Goal: Task Accomplishment & Management: Use online tool/utility

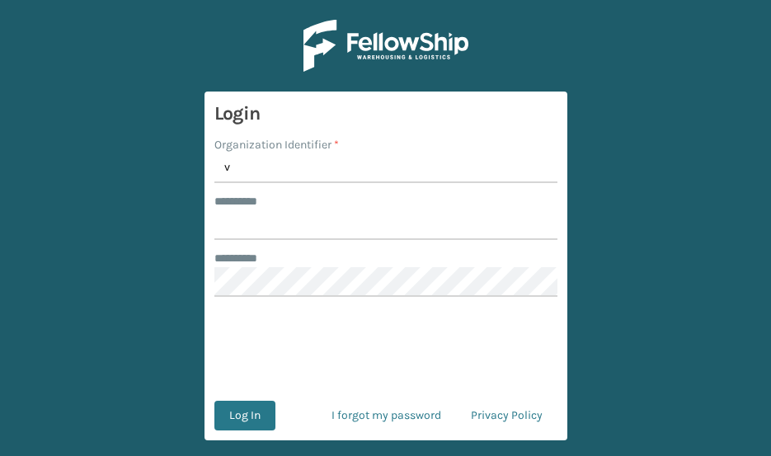
type input "Vancouver Remco"
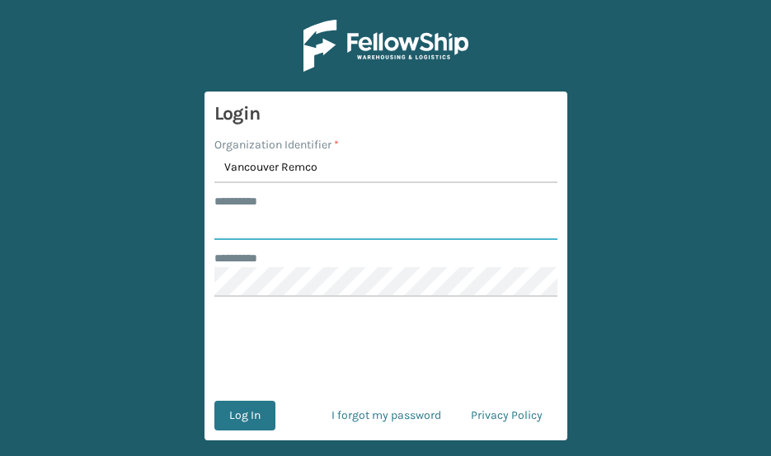
click at [283, 213] on input "******** *" at bounding box center [385, 225] width 343 height 30
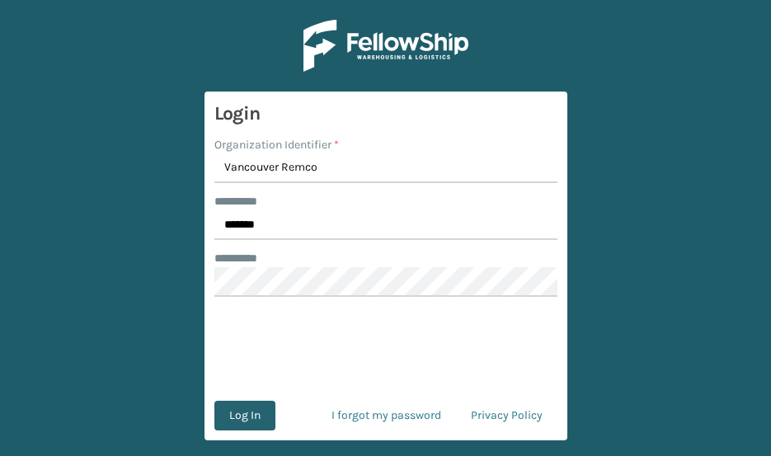
click at [245, 419] on button "Log In" at bounding box center [244, 416] width 61 height 30
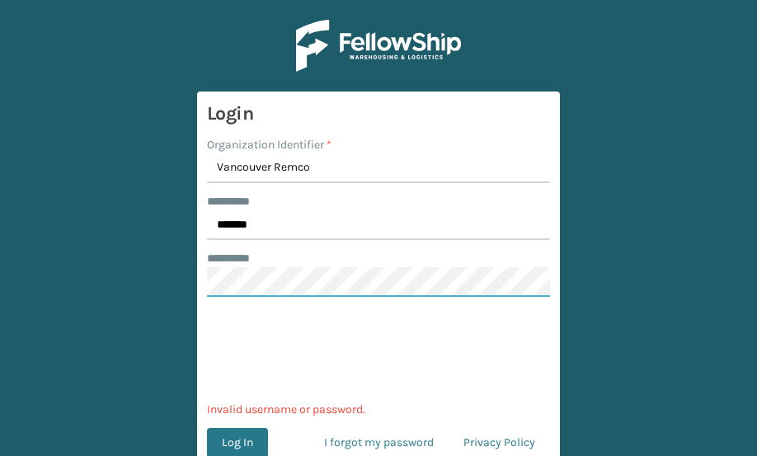
click at [137, 285] on main "Login Organization Identifier * Vancouver Remco ******** * ******* ******** * 0…" at bounding box center [378, 228] width 757 height 456
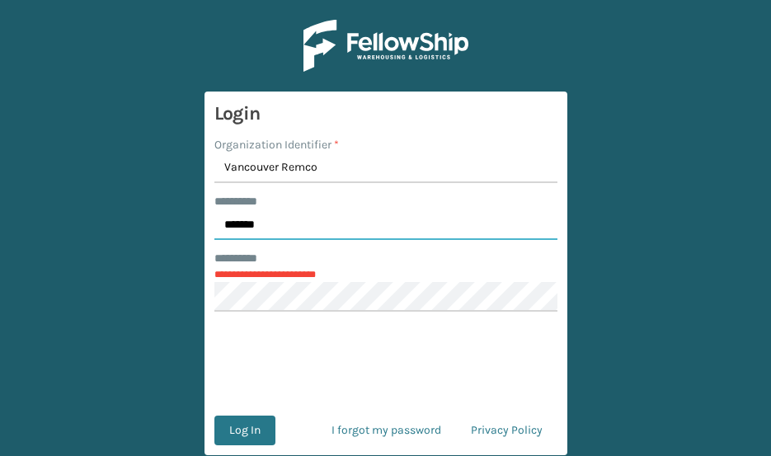
click at [315, 232] on input "*******" at bounding box center [385, 225] width 343 height 30
type input "*******"
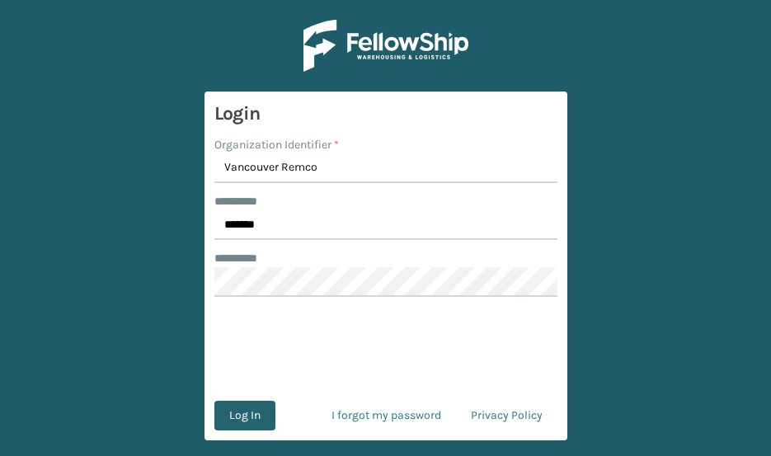
click at [237, 411] on button "Log In" at bounding box center [244, 416] width 61 height 30
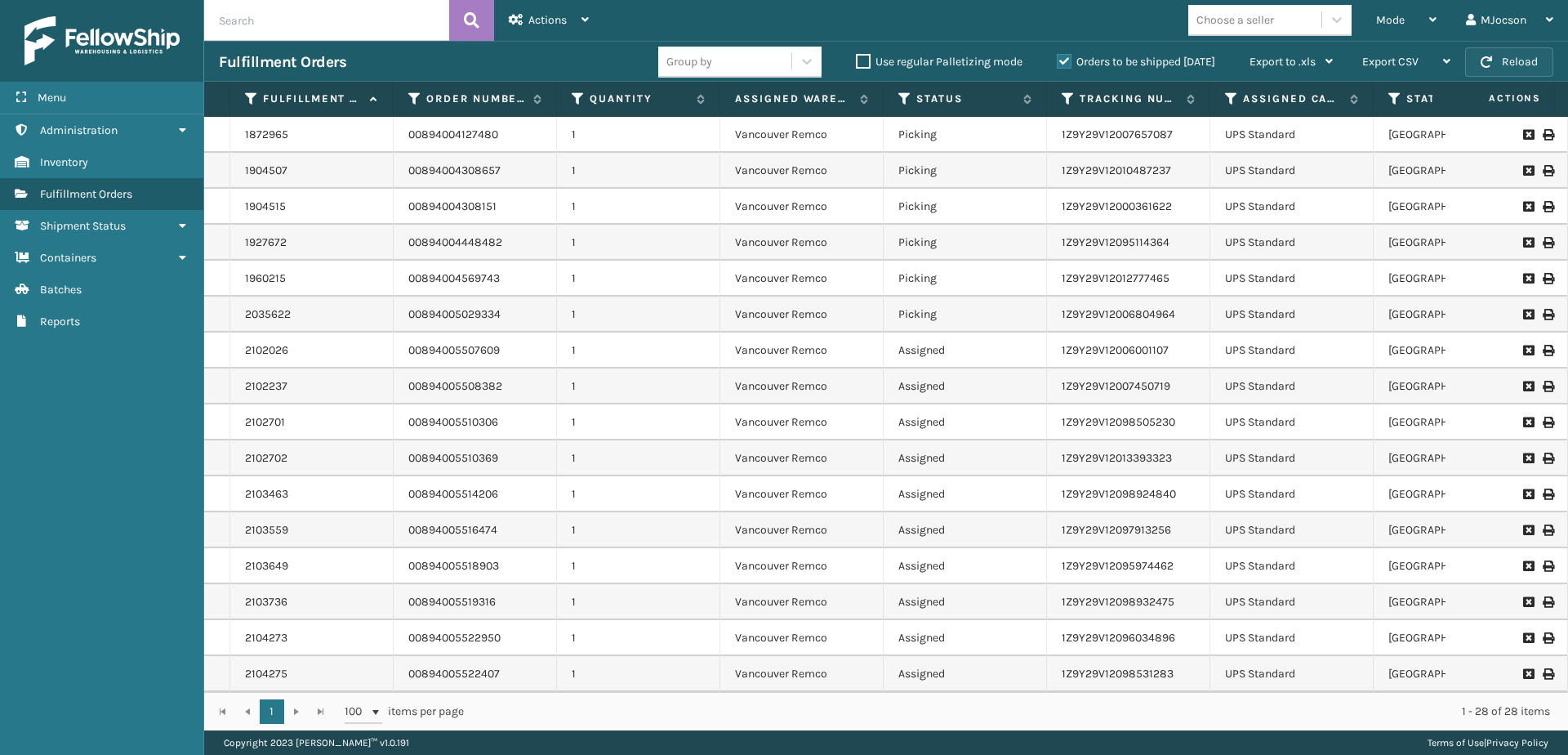
click at [763, 55] on button "Reload" at bounding box center [1509, 62] width 88 height 30
click at [763, 13] on div "Mode" at bounding box center [1406, 20] width 60 height 41
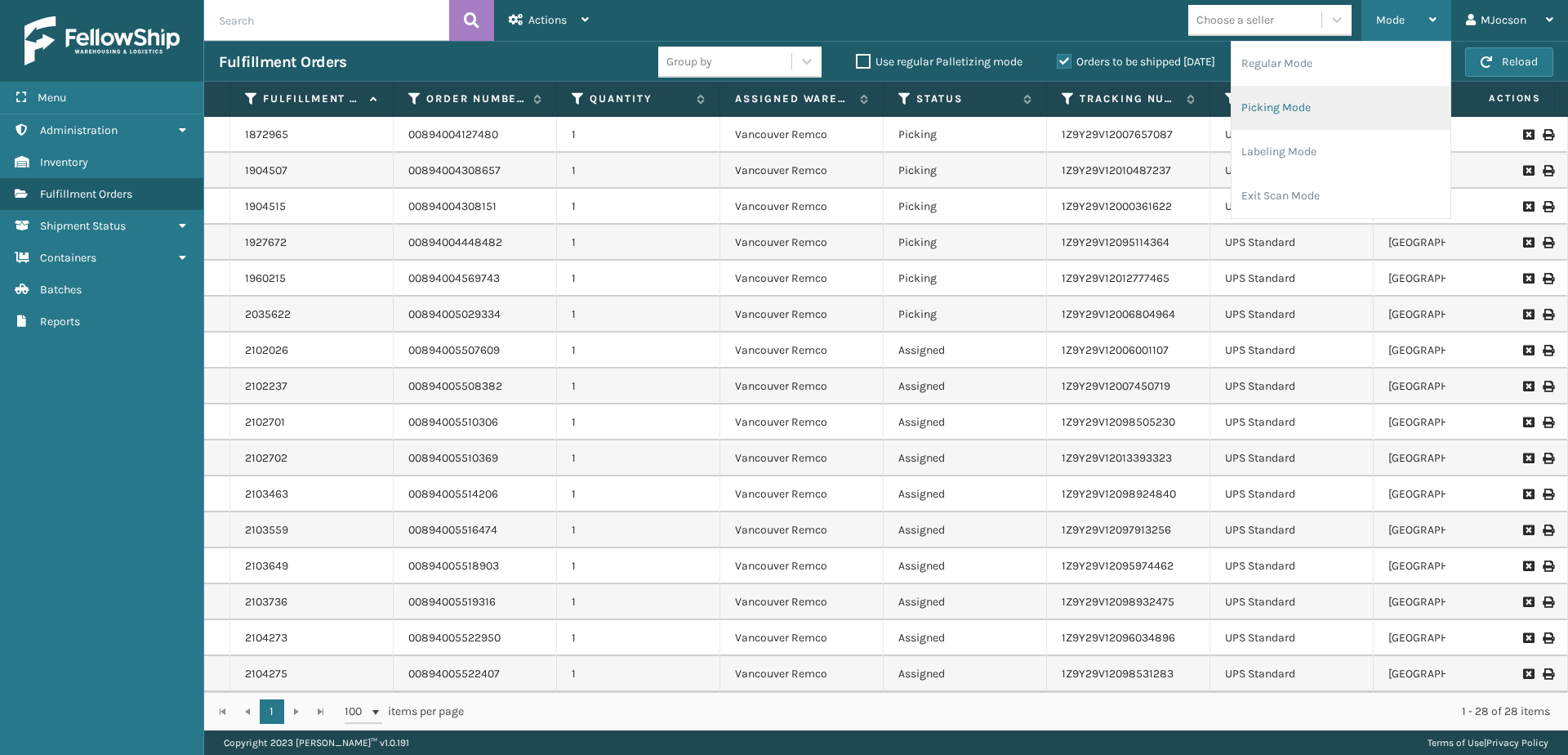
click at [763, 106] on li "Picking Mode" at bounding box center [1340, 108] width 219 height 45
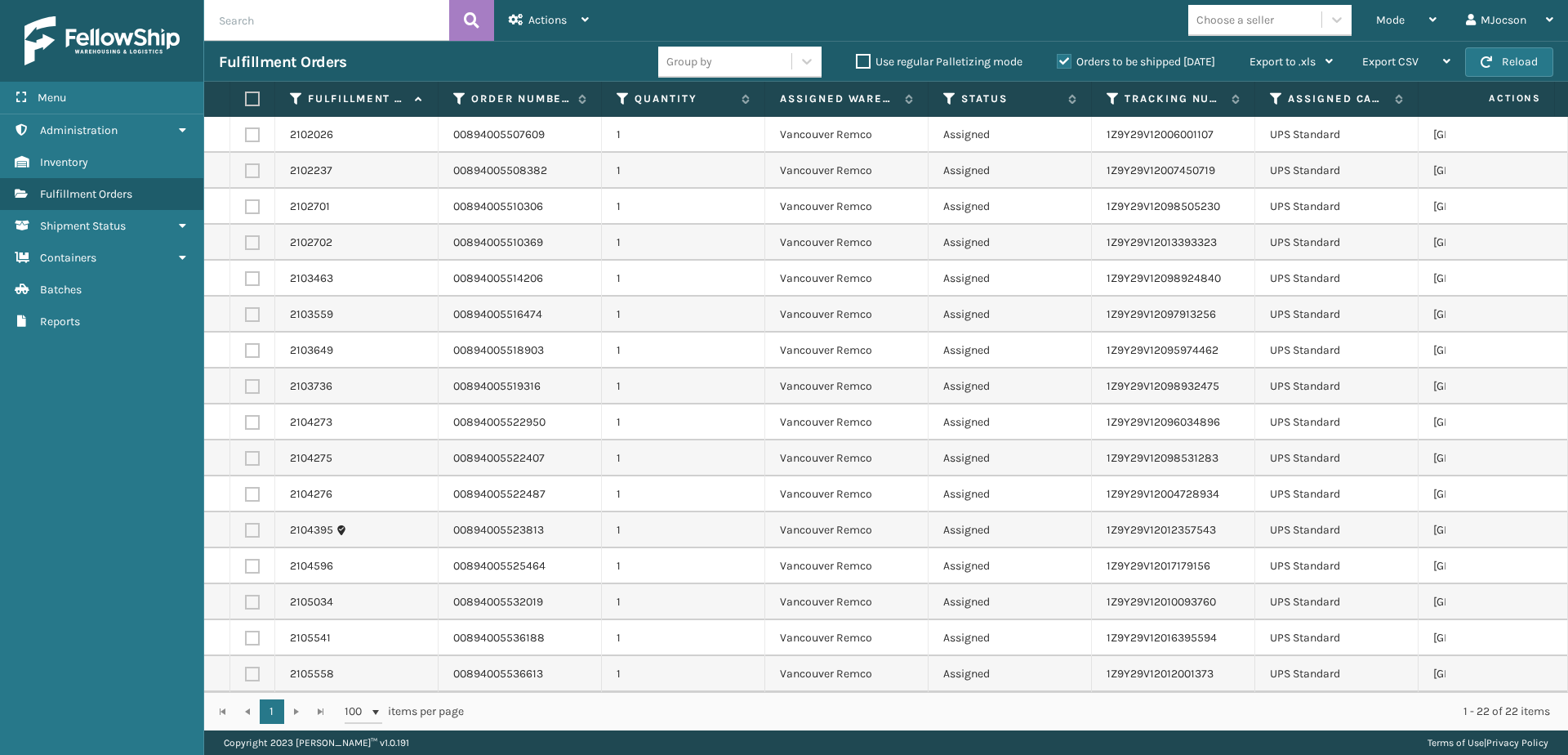
click at [253, 99] on label at bounding box center [250, 98] width 10 height 15
click at [246, 99] on input "checkbox" at bounding box center [245, 99] width 1 height 11
checkbox input "true"
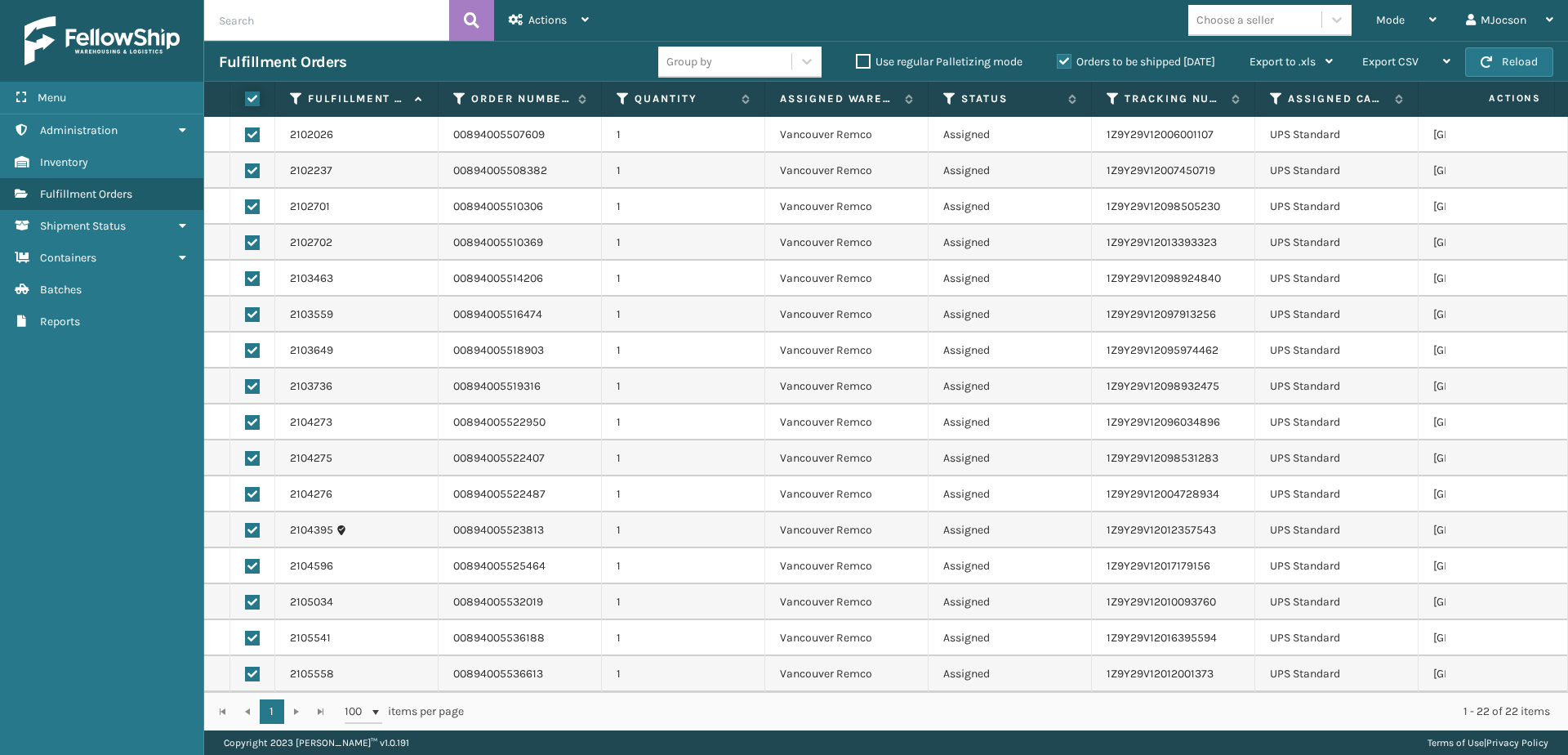
checkbox input "true"
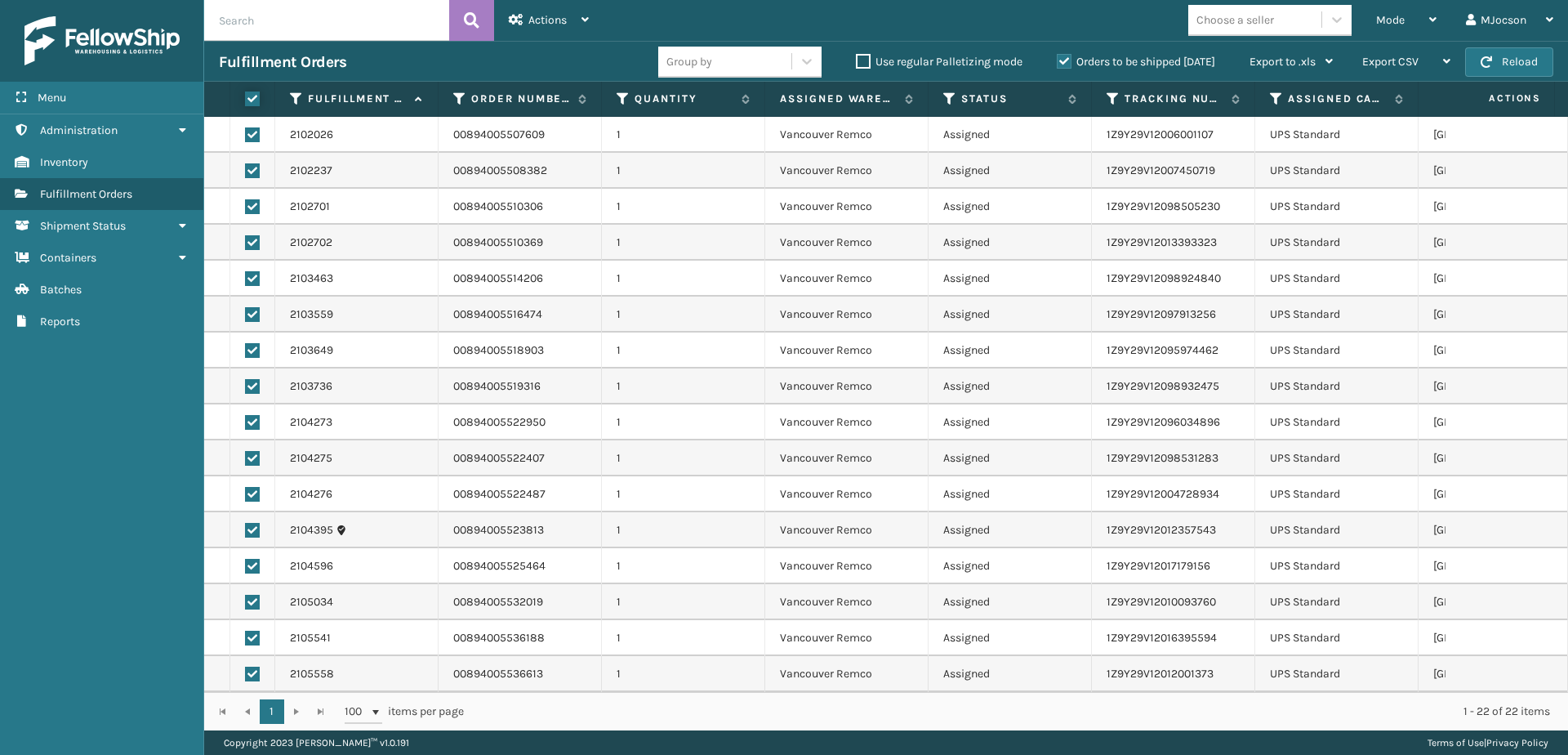
checkbox input "true"
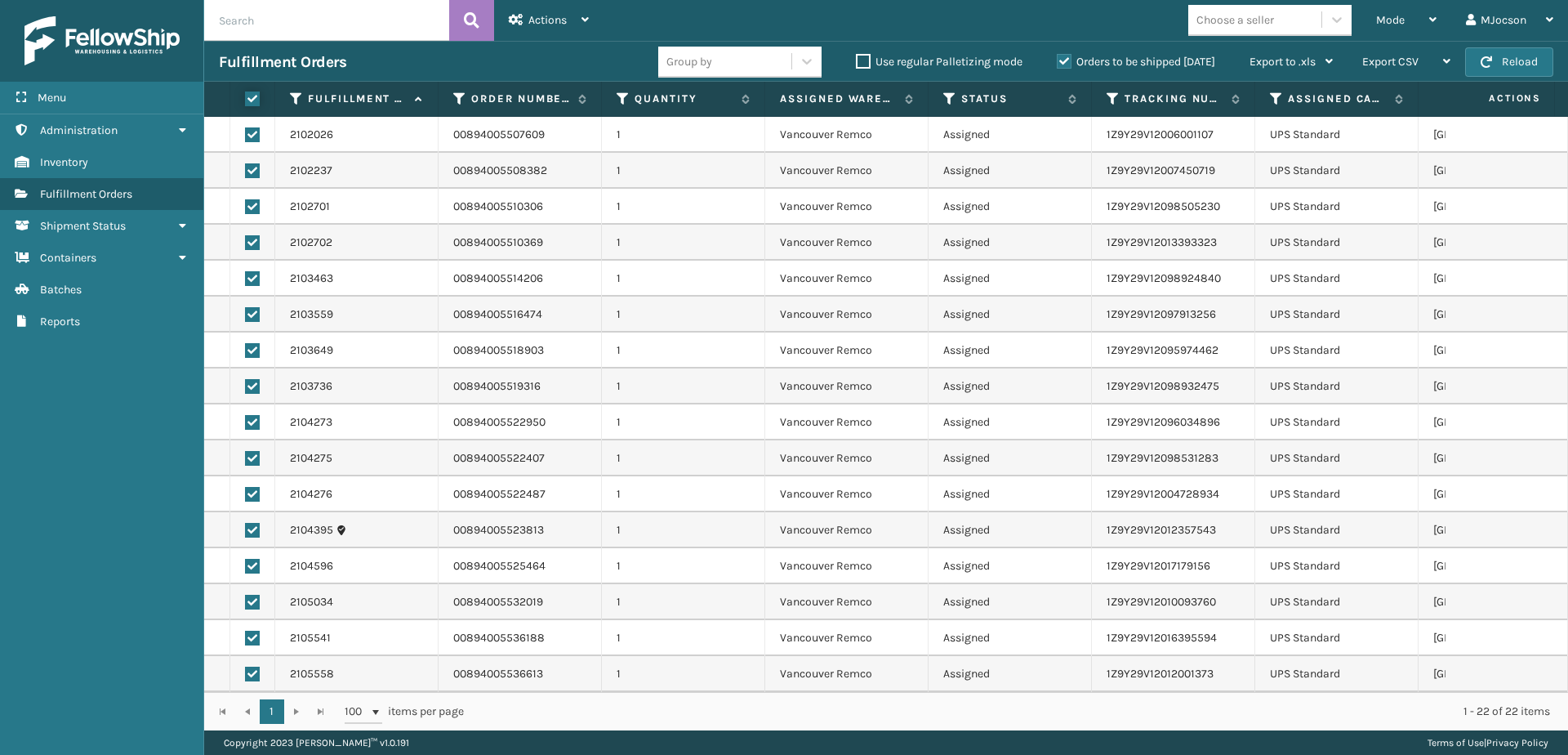
checkbox input "true"
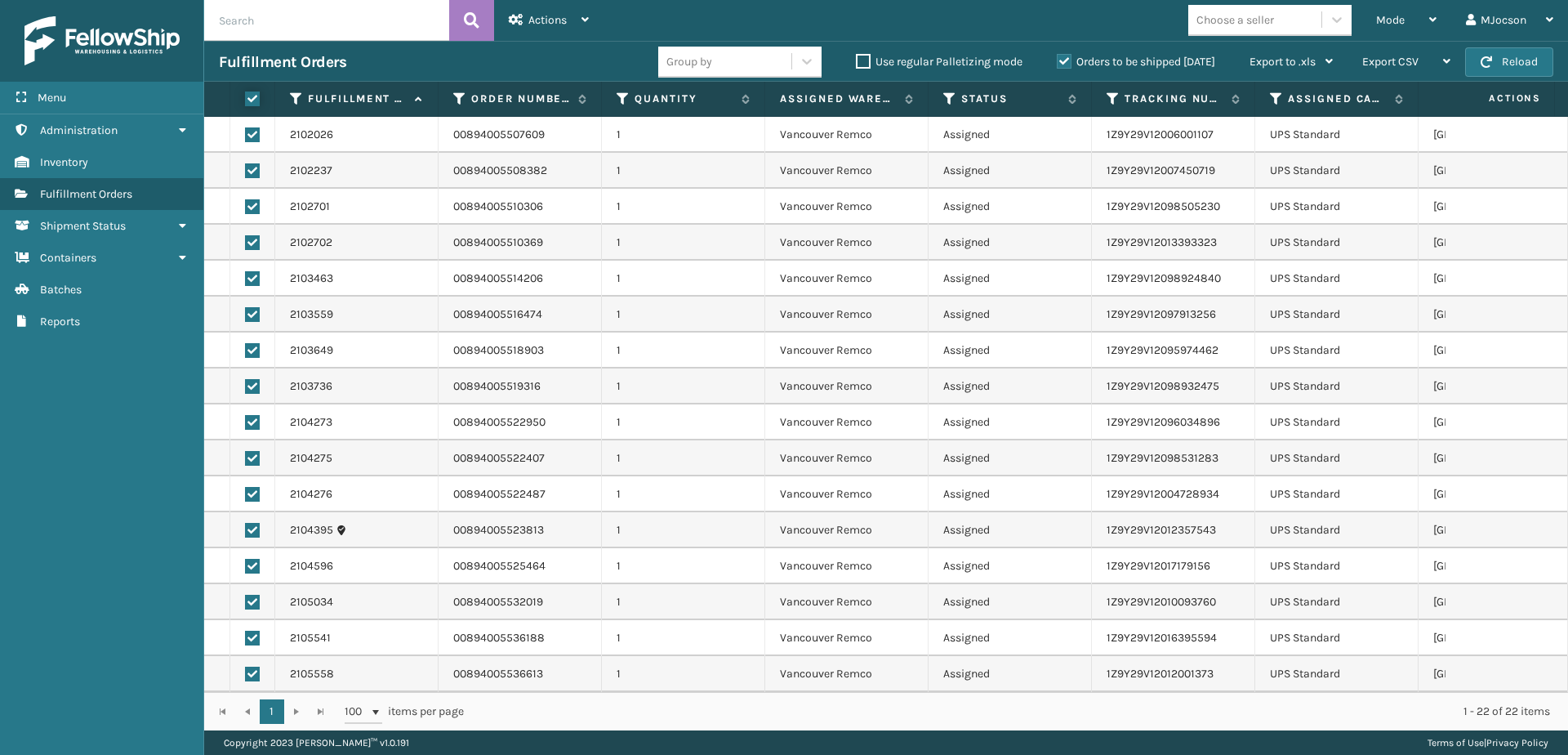
checkbox input "true"
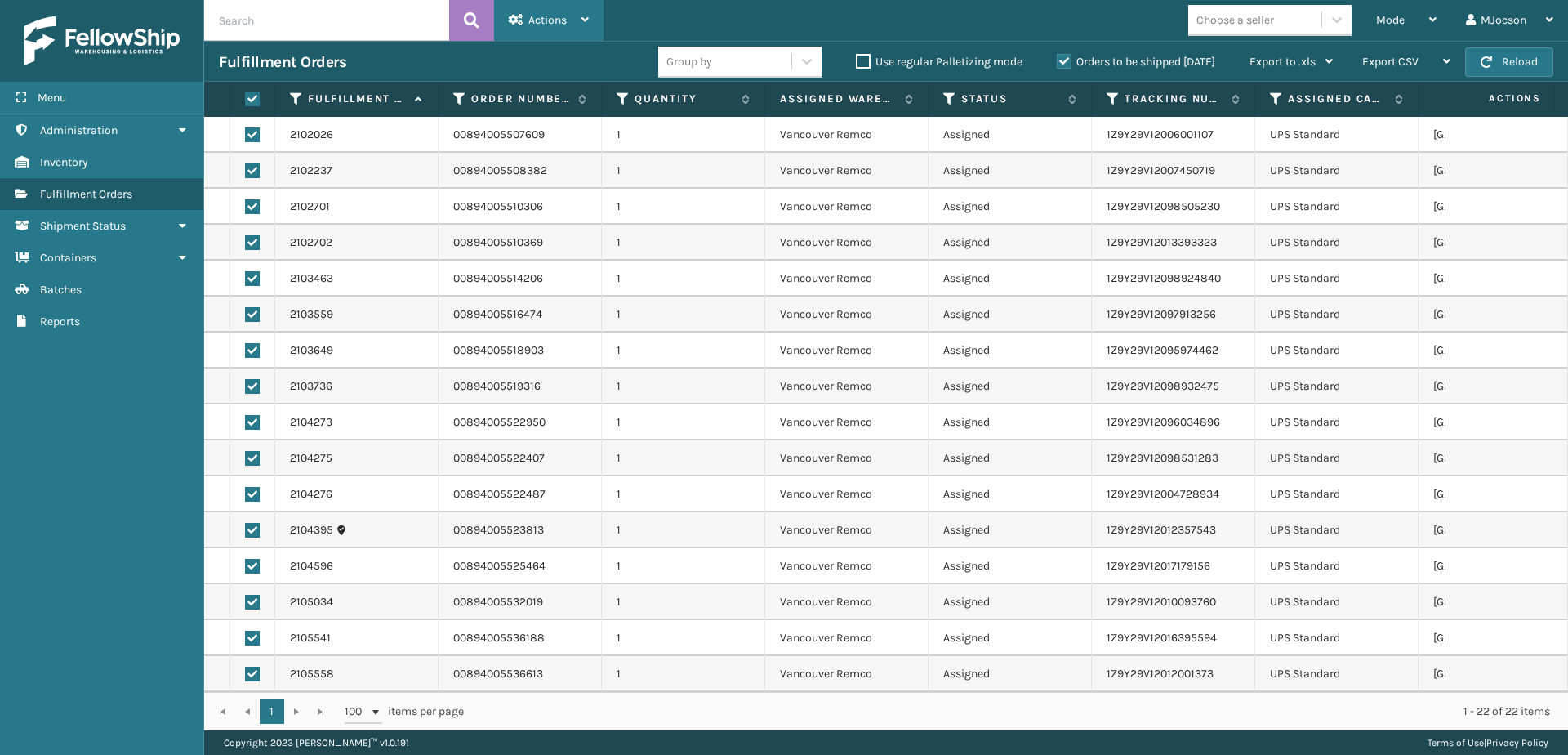
click at [555, 25] on span "Actions" at bounding box center [547, 20] width 39 height 14
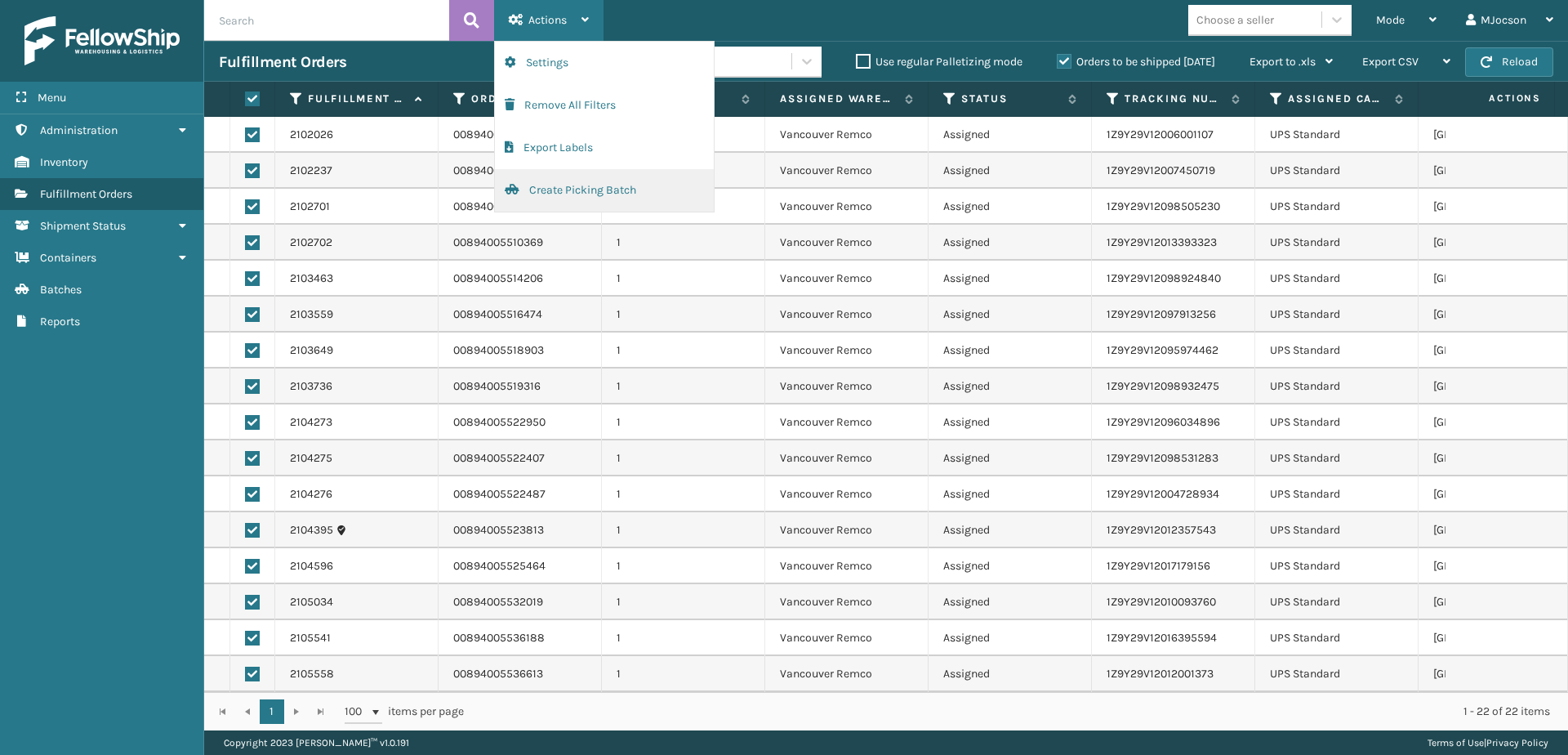
click at [590, 183] on button "Create Picking Batch" at bounding box center [604, 190] width 219 height 43
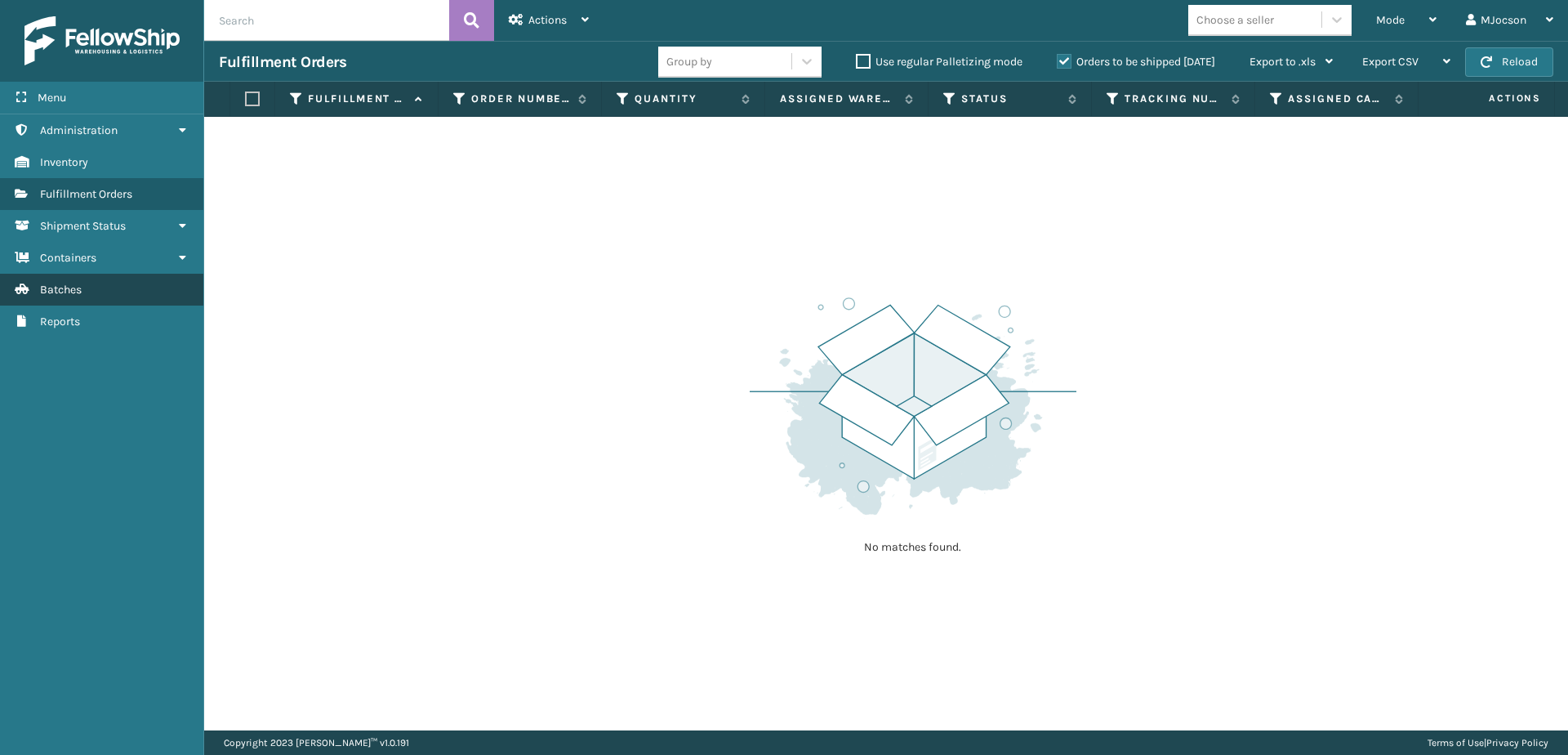
click at [72, 286] on span "Batches" at bounding box center [60, 289] width 42 height 14
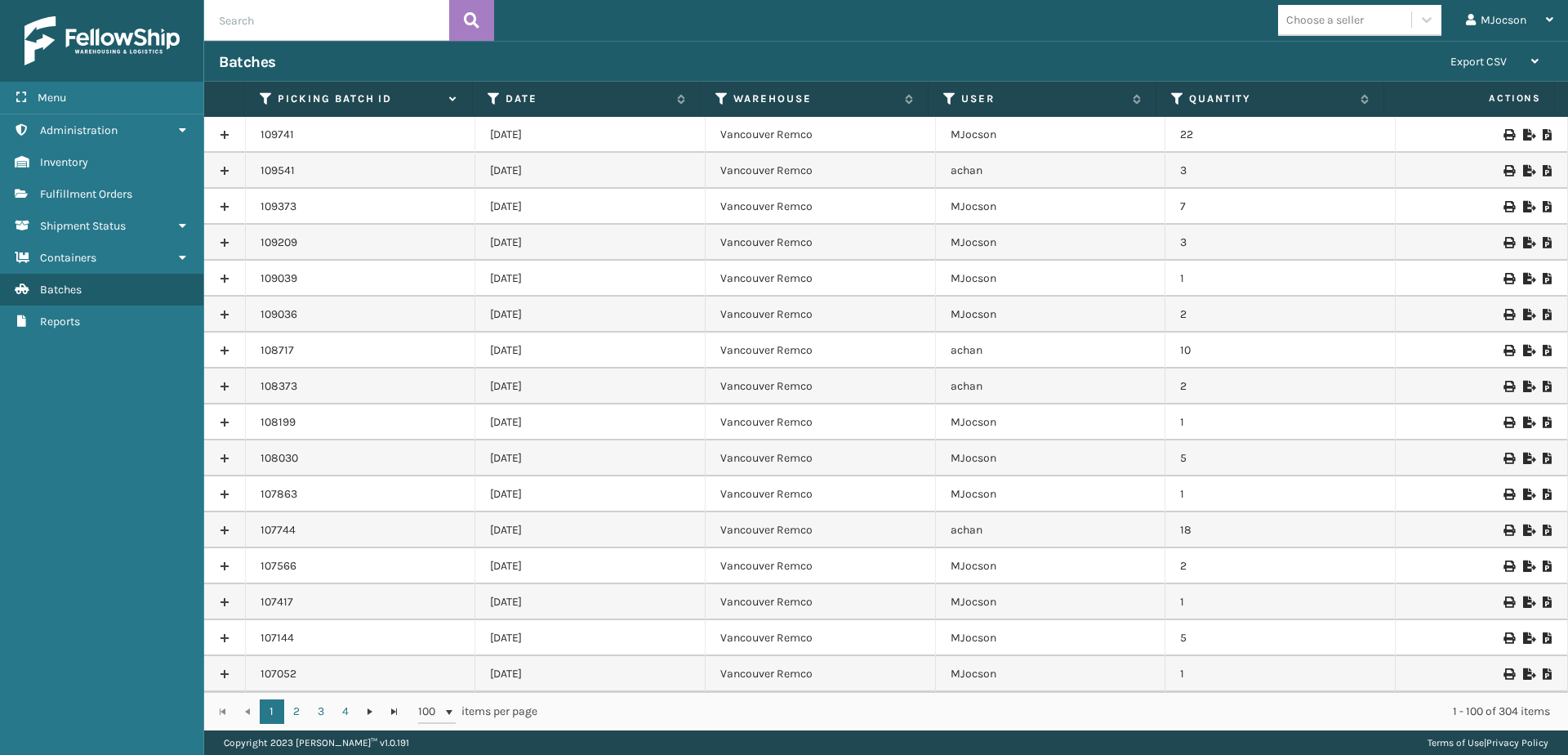
click at [763, 133] on icon at bounding box center [1547, 135] width 10 height 12
click at [79, 187] on span "Fulfillment Orders" at bounding box center [85, 194] width 92 height 14
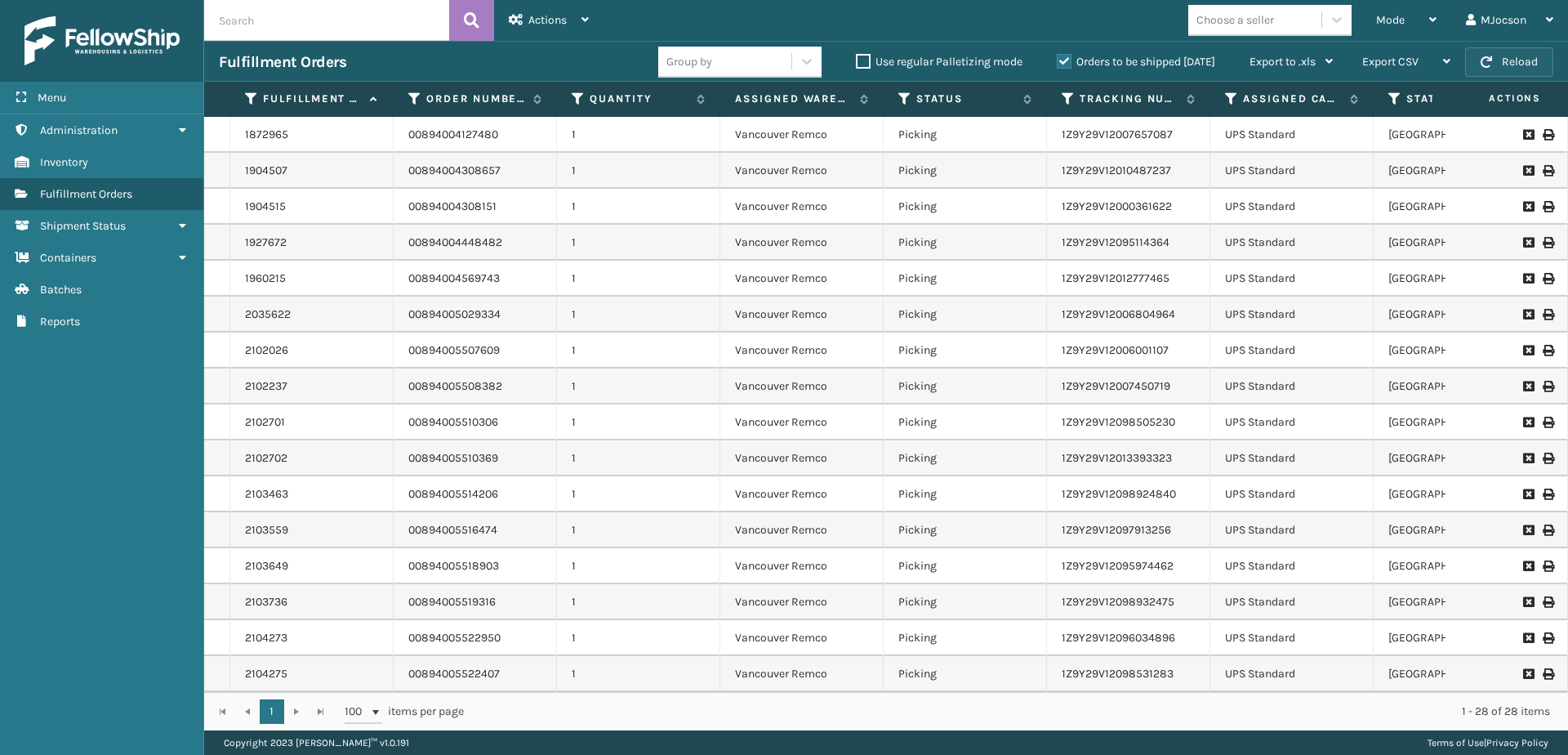
click at [763, 69] on button "Reload" at bounding box center [1509, 62] width 88 height 30
click at [763, 20] on div "Mode" at bounding box center [1406, 20] width 60 height 41
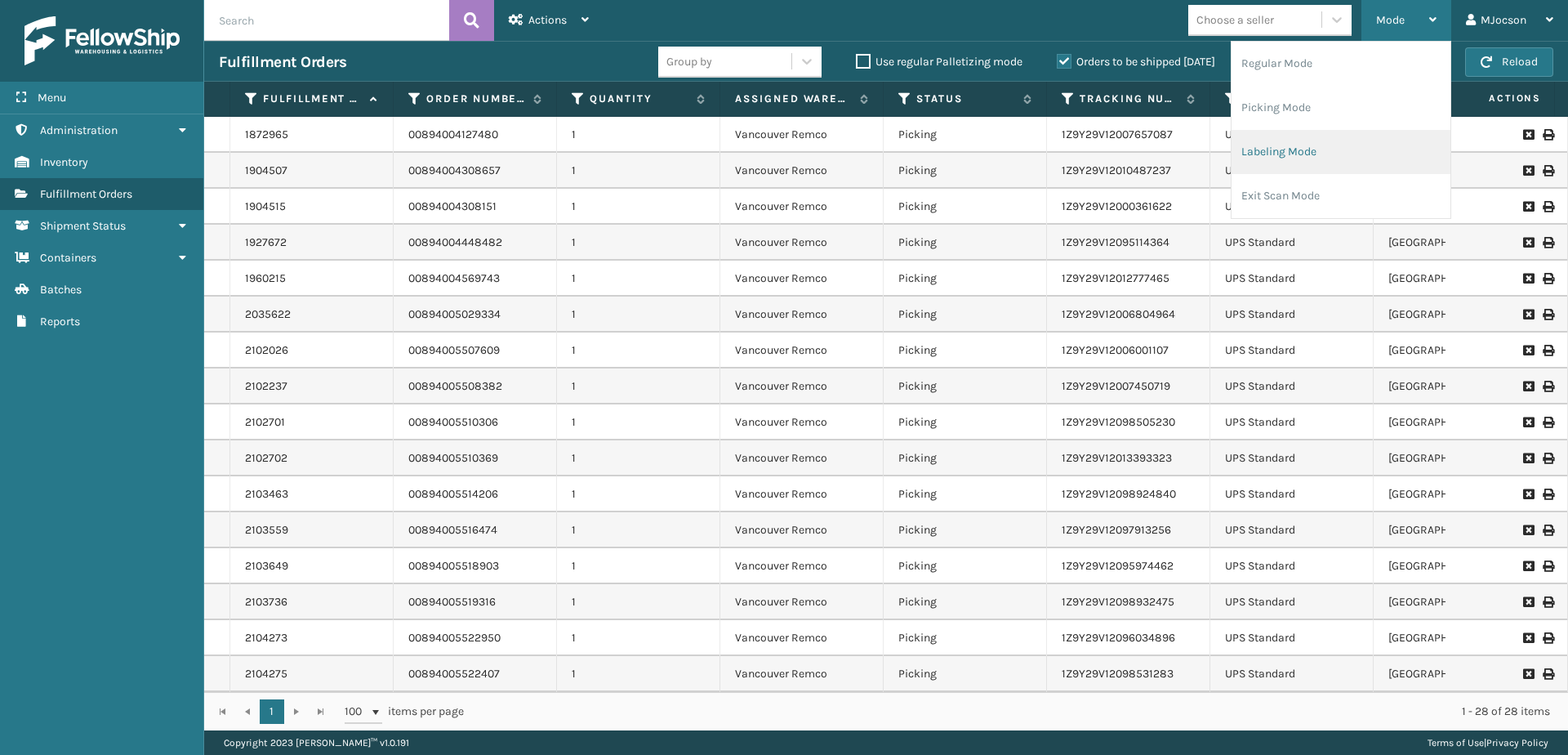
click at [763, 155] on li "Labeling Mode" at bounding box center [1340, 152] width 219 height 45
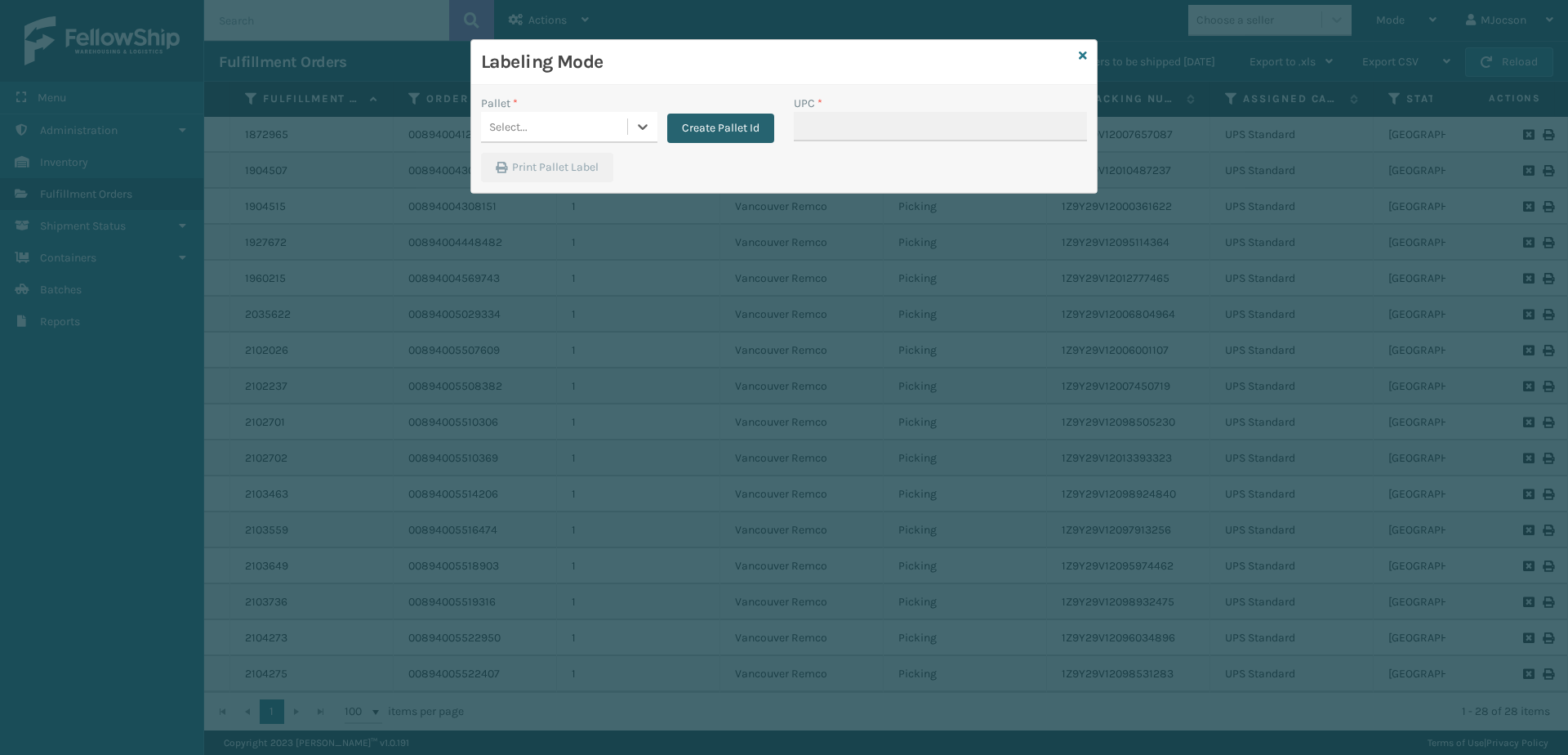
click at [713, 128] on button "Create Pallet Id" at bounding box center [721, 129] width 107 height 30
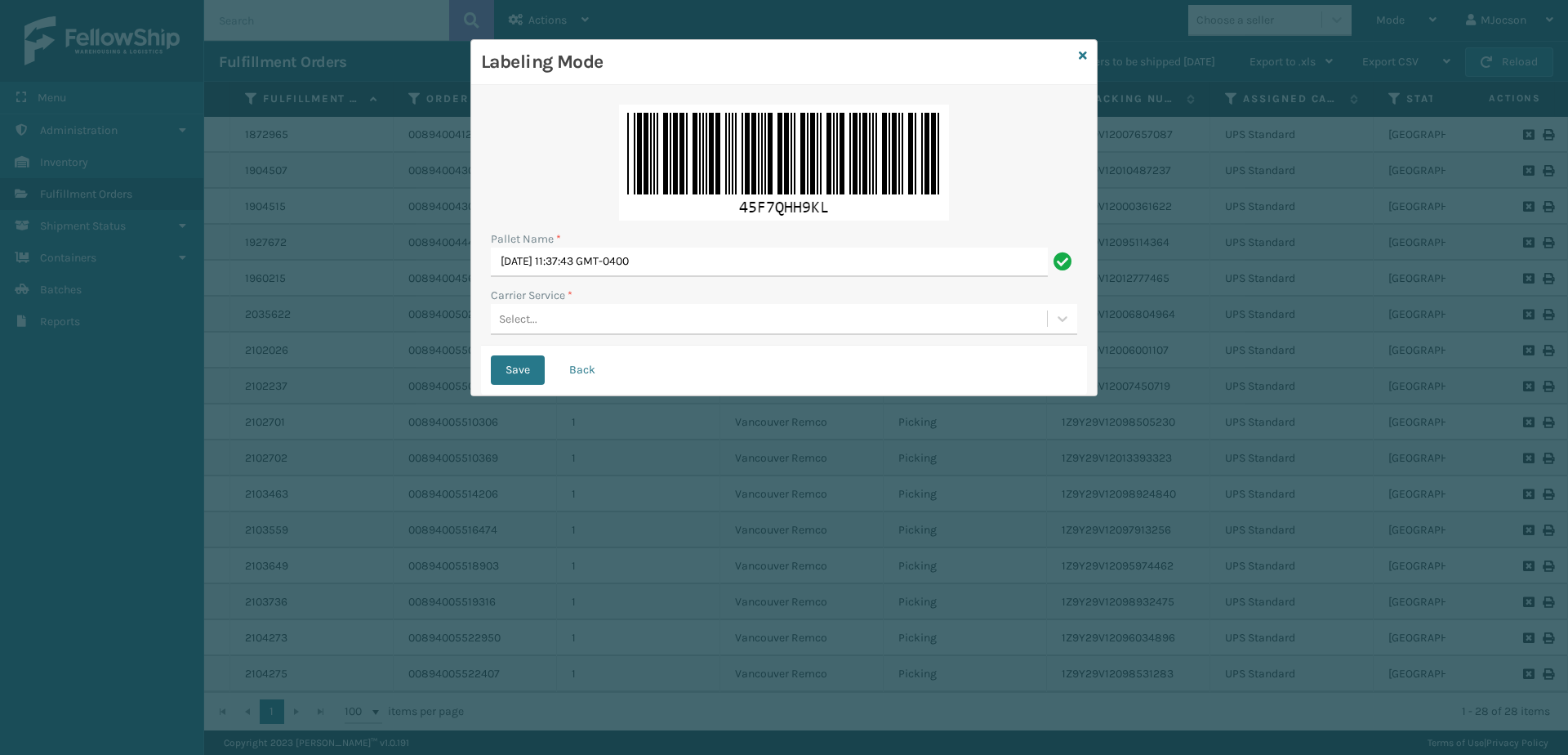
click at [518, 314] on div "Select..." at bounding box center [518, 318] width 39 height 17
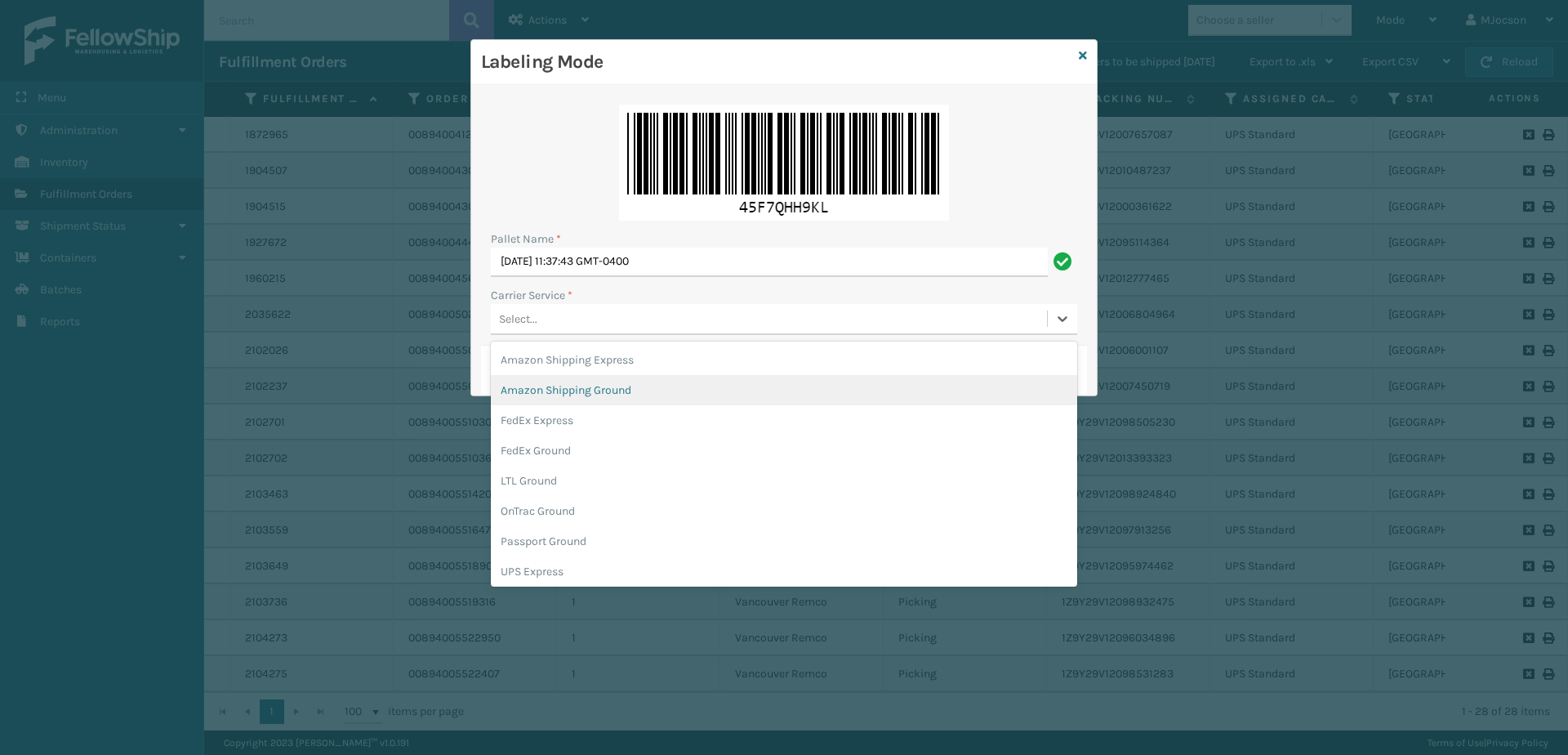
scroll to position [94, 0]
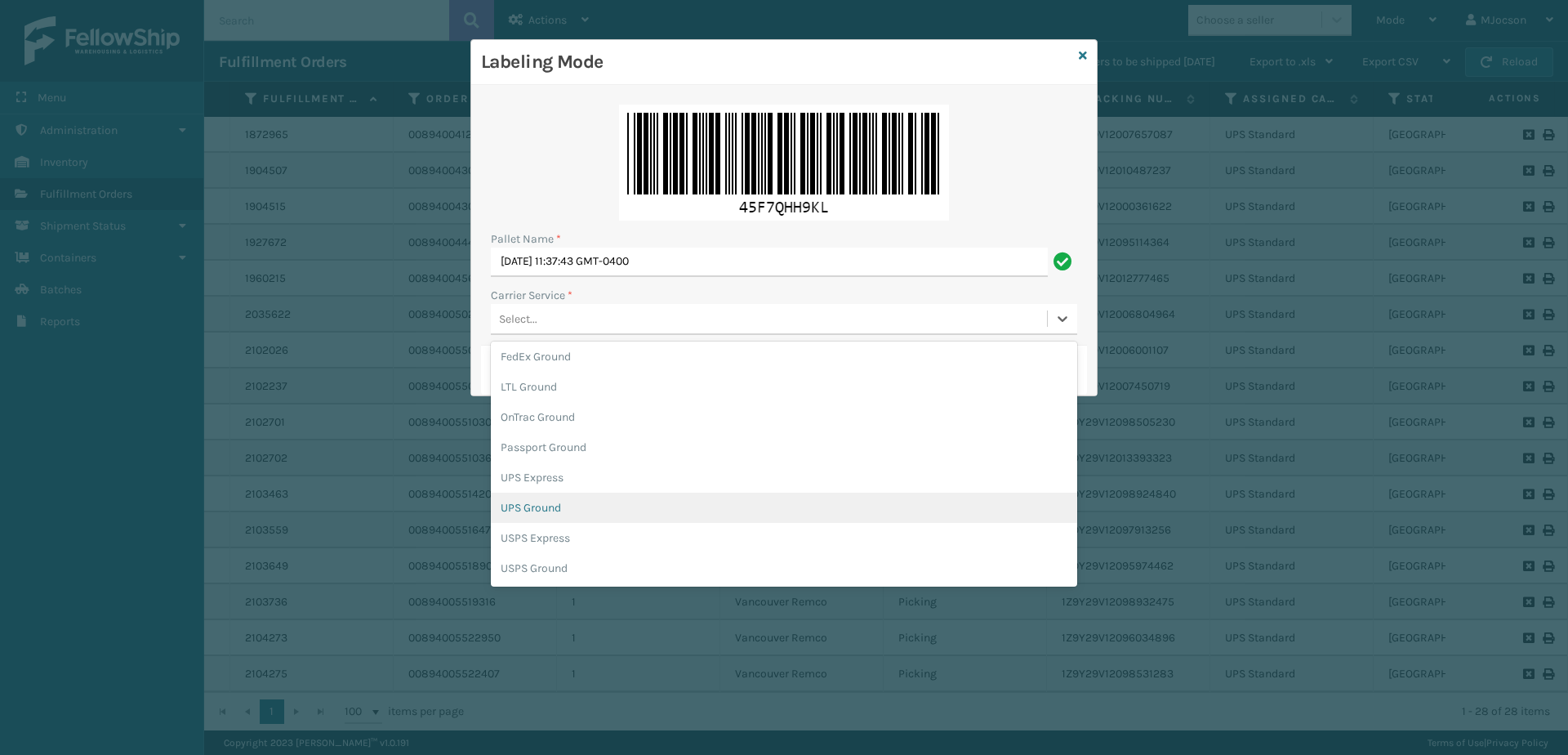
click at [518, 451] on div "UPS Ground" at bounding box center [784, 507] width 586 height 31
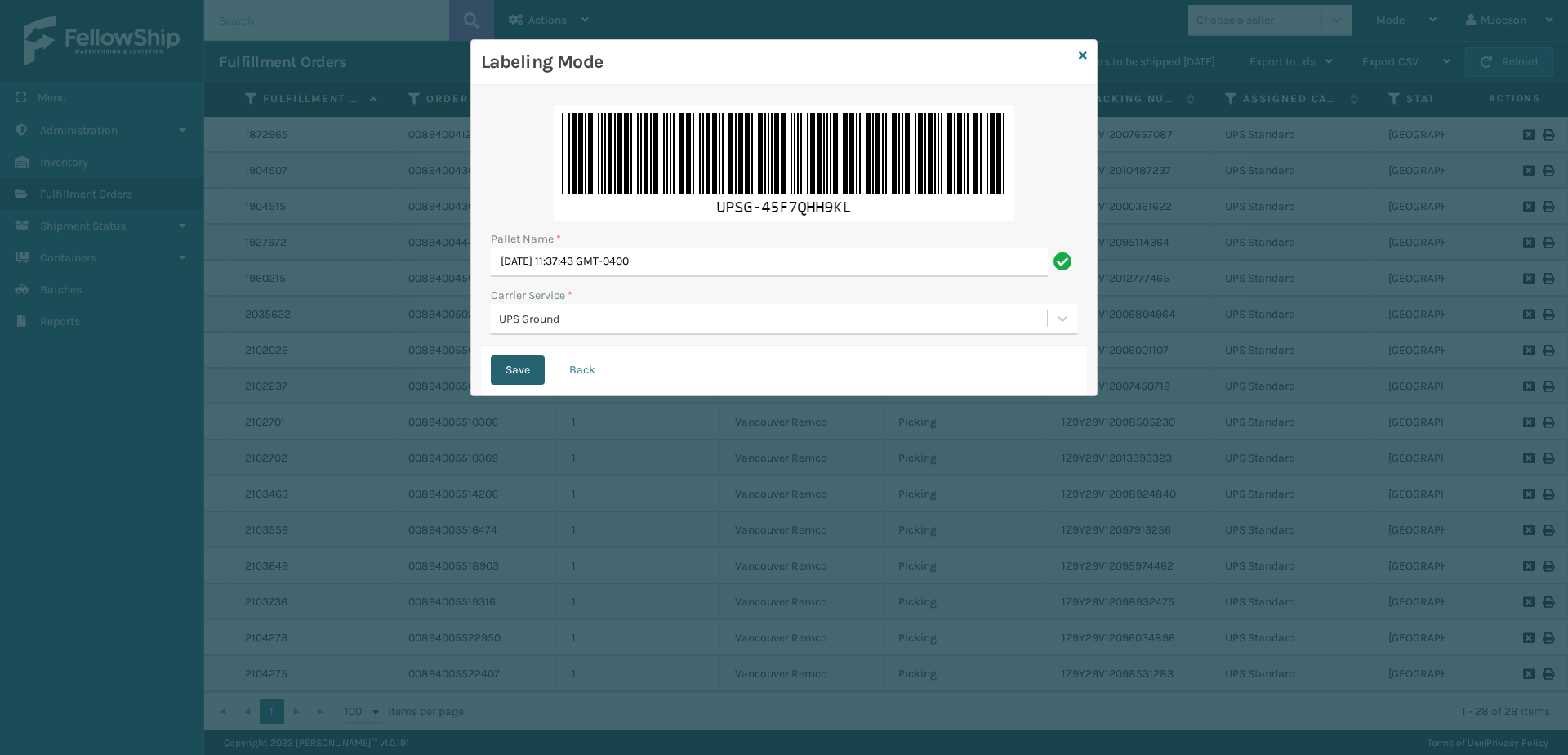
click at [506, 373] on button "Save" at bounding box center [517, 371] width 53 height 30
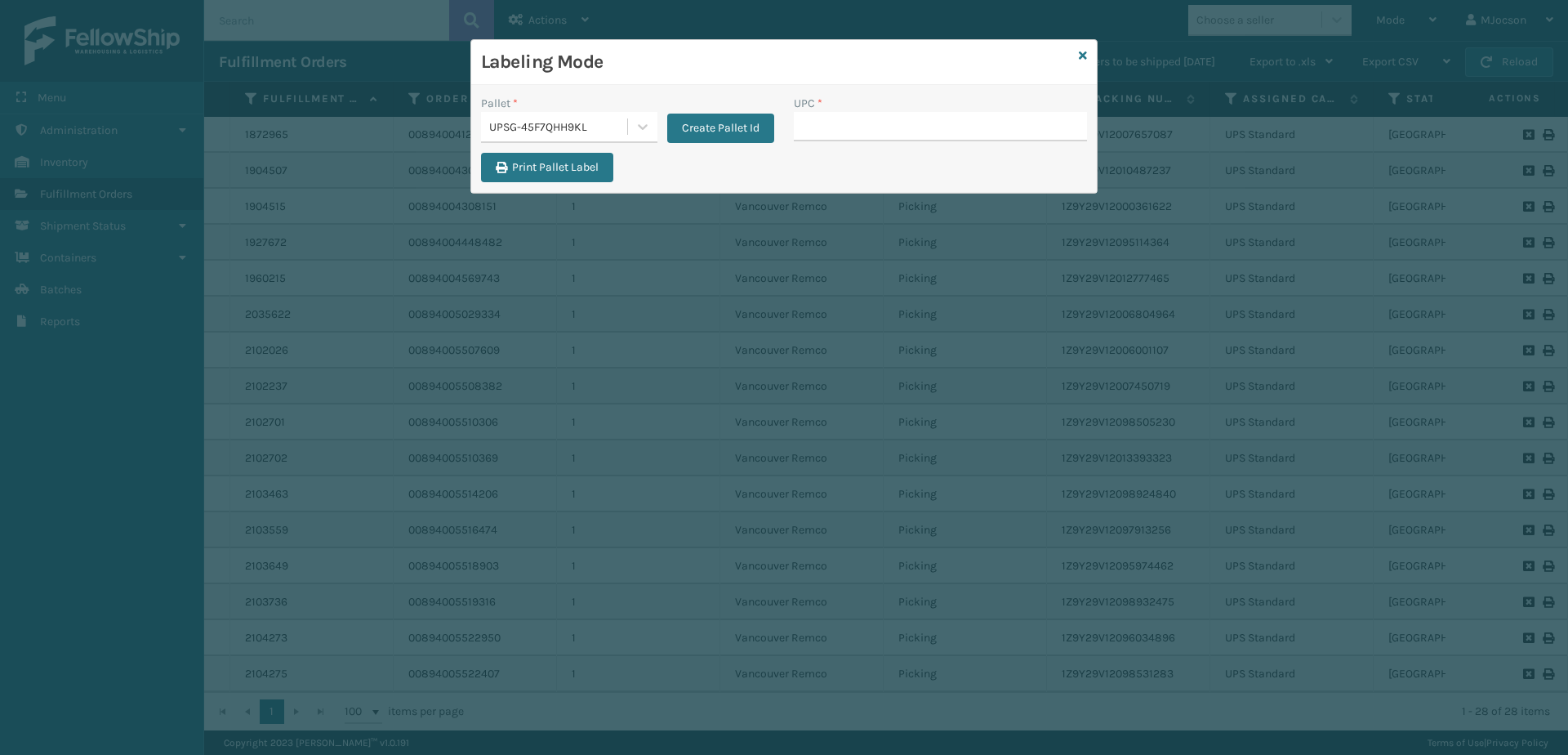
click at [763, 56] on div "Labeling Mode" at bounding box center [784, 61] width 625 height 45
click at [763, 54] on div "Labeling Mode" at bounding box center [784, 61] width 625 height 45
click at [763, 54] on icon at bounding box center [1083, 55] width 8 height 12
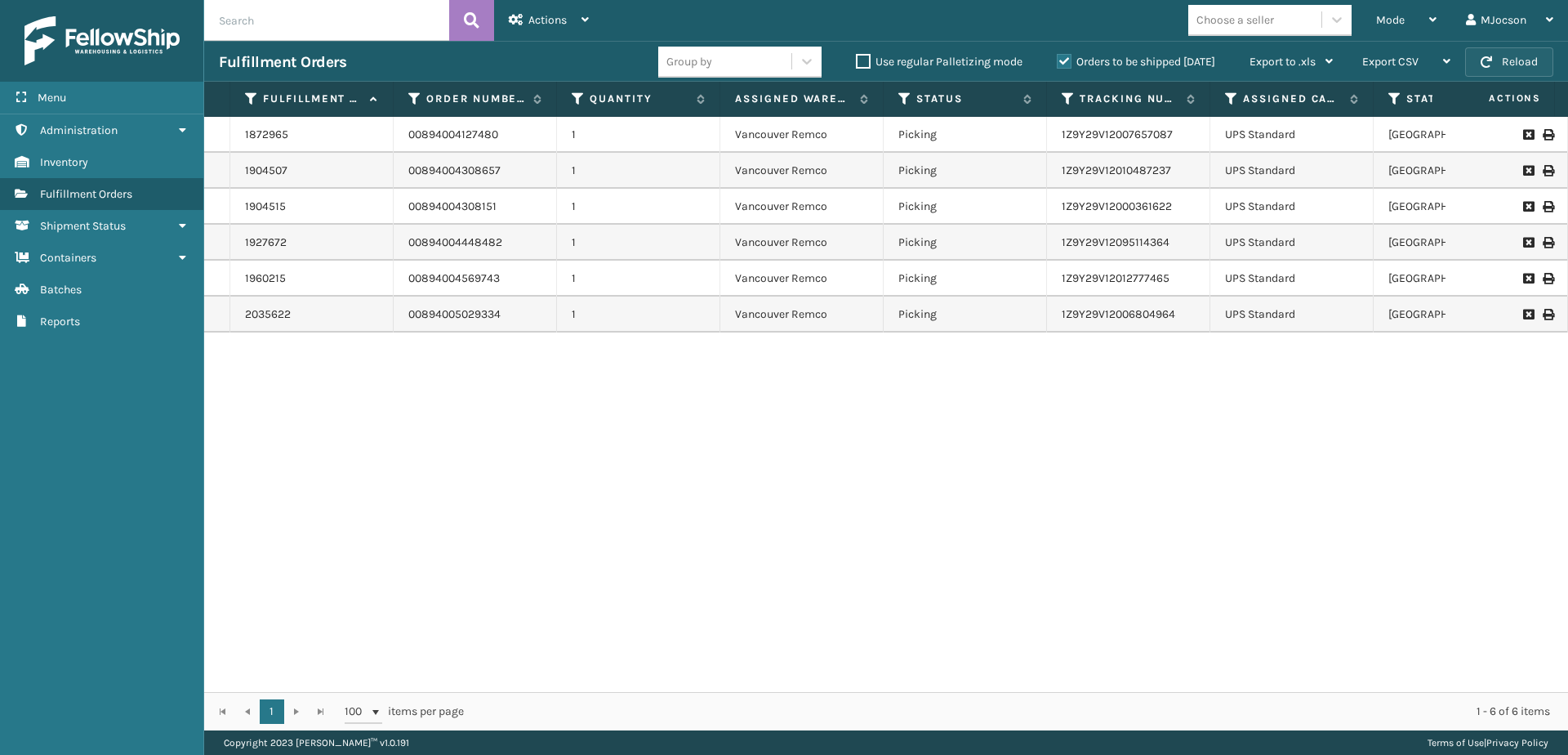
click at [763, 61] on button "Reload" at bounding box center [1509, 62] width 88 height 30
click at [763, 24] on span "Mode" at bounding box center [1390, 20] width 29 height 14
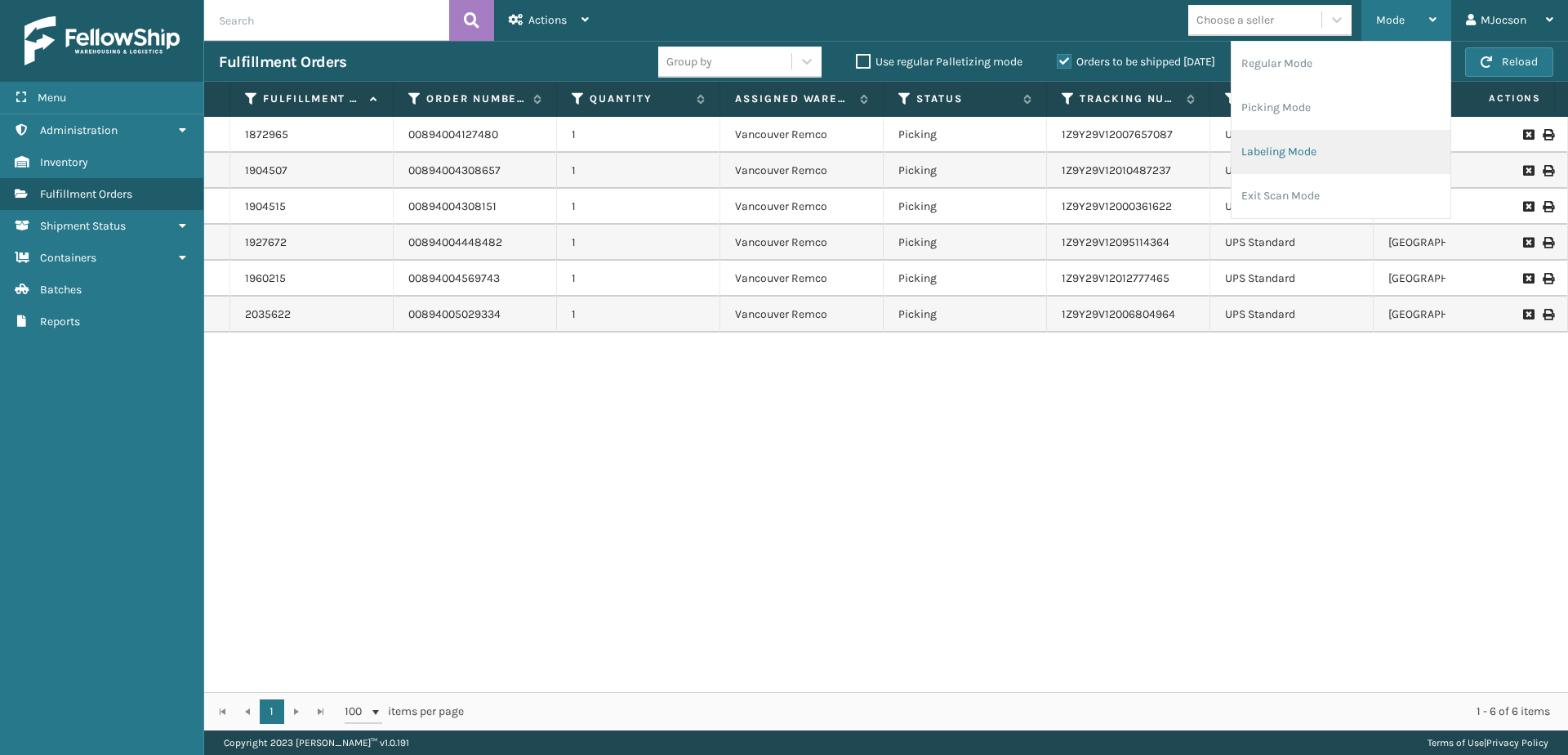
click at [763, 158] on li "Labeling Mode" at bounding box center [1340, 152] width 219 height 45
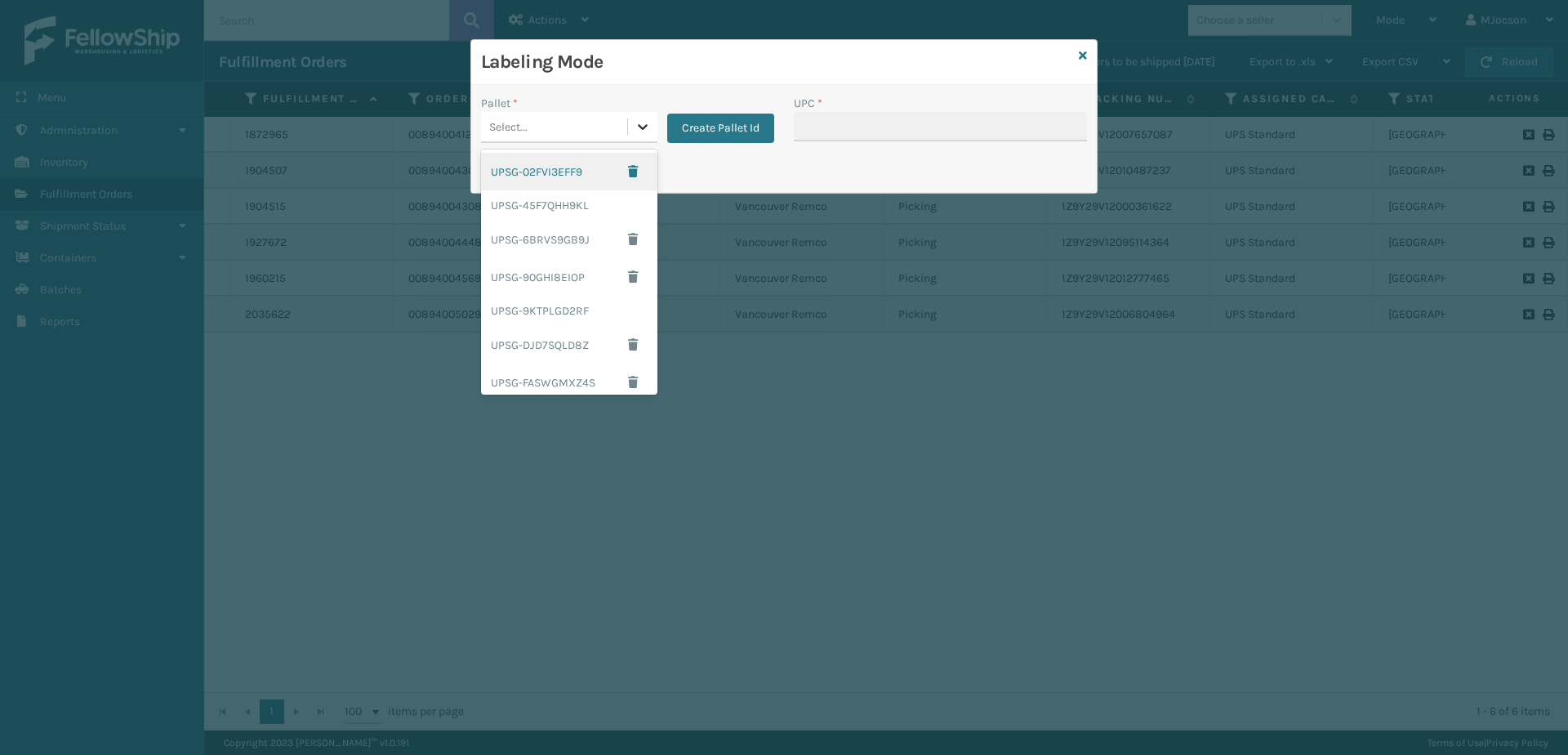
click at [648, 124] on icon at bounding box center [643, 127] width 16 height 16
click at [591, 204] on div "UPSG-45F7QHH9KL" at bounding box center [570, 205] width 176 height 31
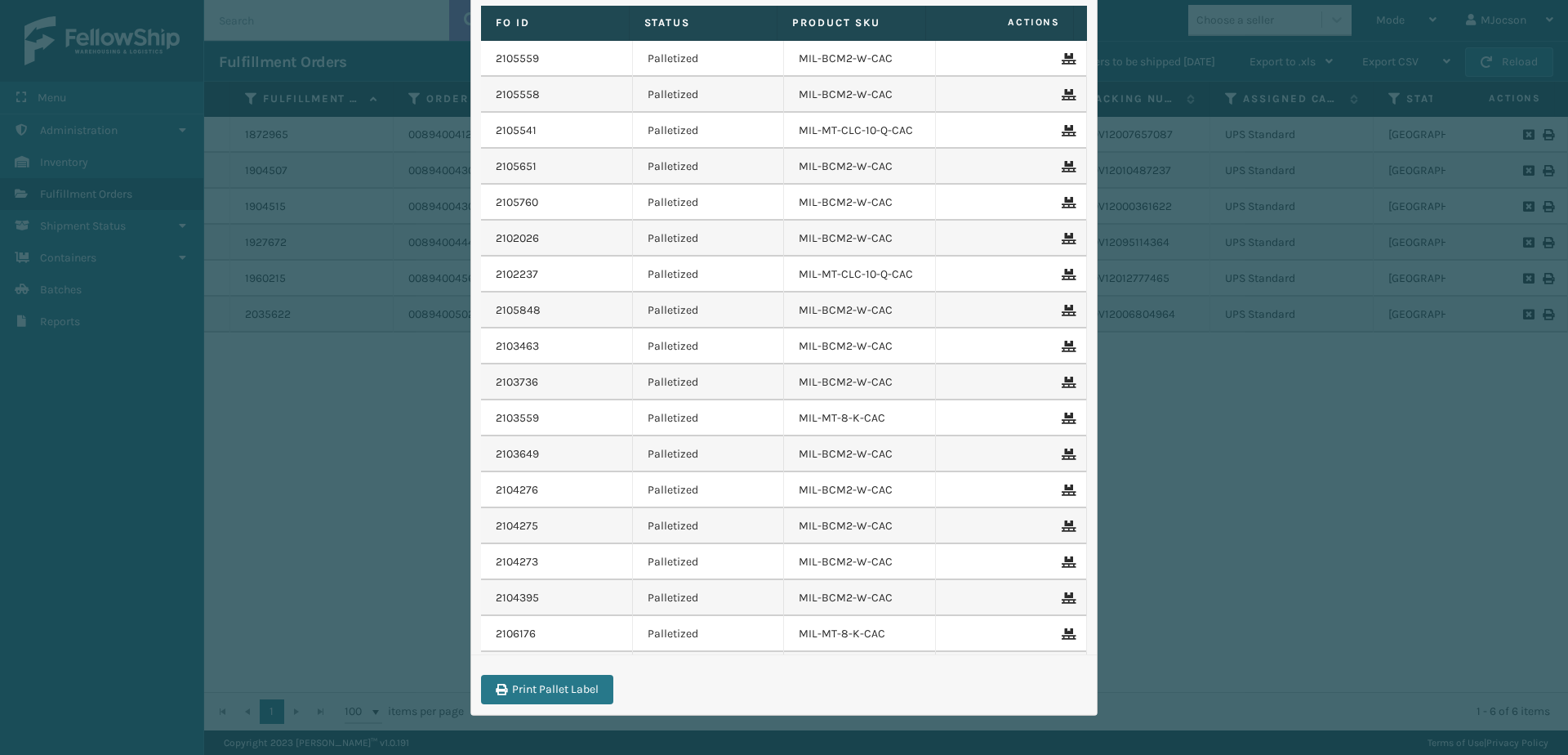
scroll to position [0, 0]
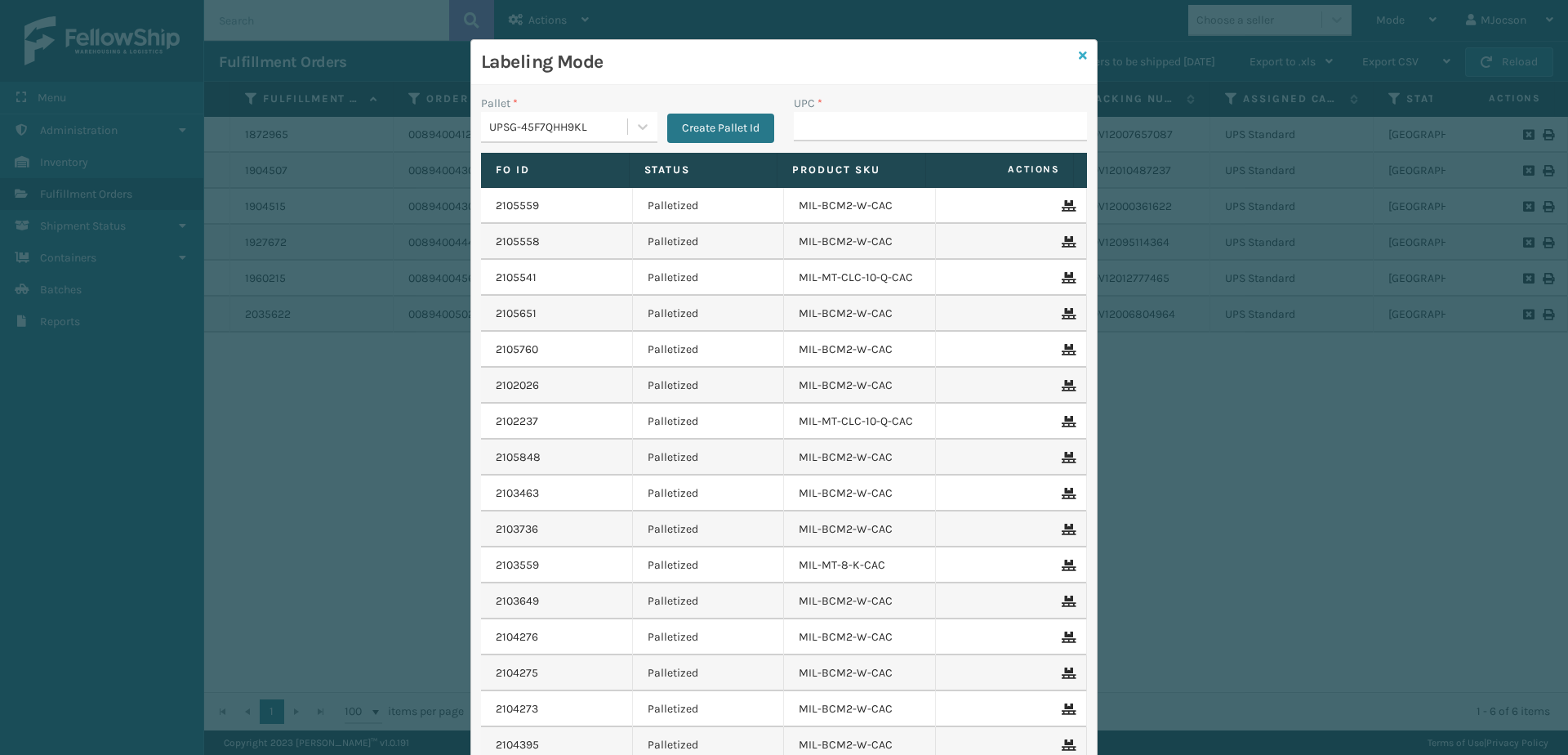
click at [763, 55] on icon at bounding box center [1083, 55] width 8 height 12
